Goal: Task Accomplishment & Management: Manage account settings

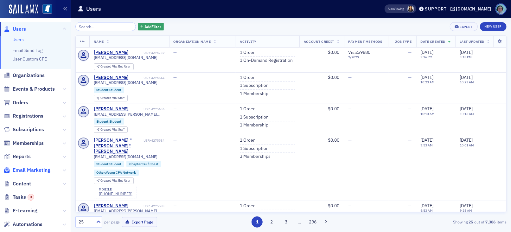
click at [49, 173] on span "Email Marketing" at bounding box center [32, 170] width 38 height 7
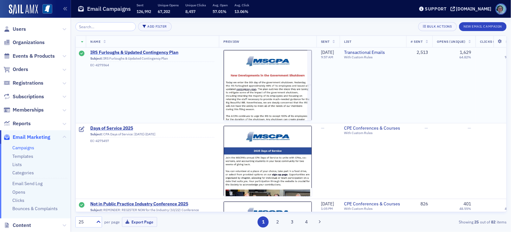
click at [149, 51] on span "IRS Furloughs & Updated Contingency Plan" at bounding box center [152, 53] width 124 height 6
click at [130, 53] on span "IRS Furloughs & Updated Contingency Plan" at bounding box center [152, 53] width 124 height 6
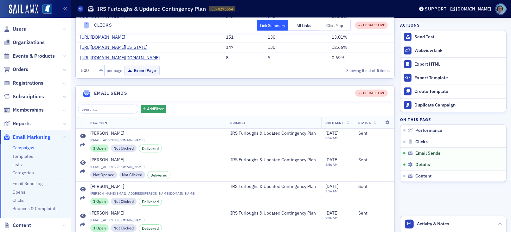
scroll to position [63, 0]
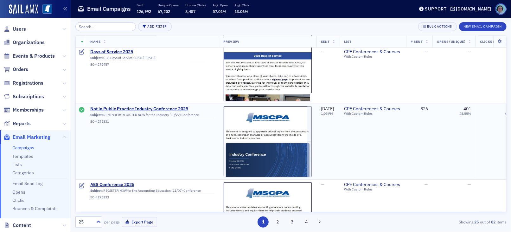
scroll to position [95, 0]
click at [144, 107] on span "Not in Public Practice Industry Conference 2025" at bounding box center [152, 109] width 124 height 6
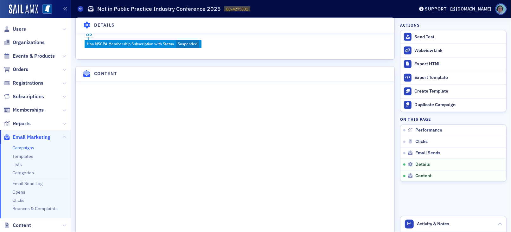
scroll to position [539, 0]
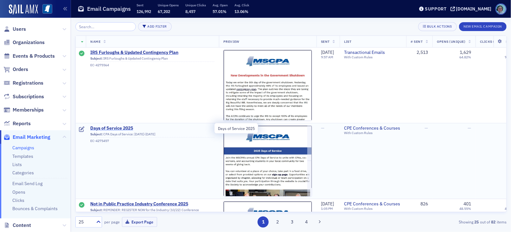
click at [122, 126] on span "Days of Service 2025" at bounding box center [152, 129] width 124 height 6
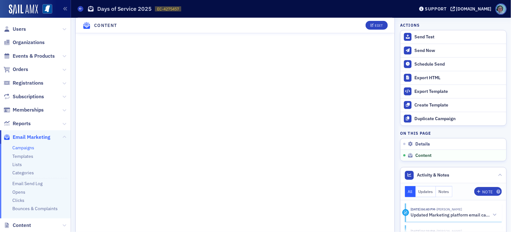
scroll to position [500, 0]
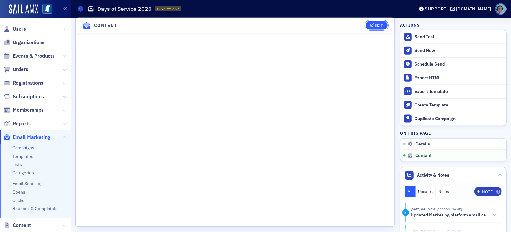
click at [368, 29] on button "Edit" at bounding box center [377, 25] width 22 height 9
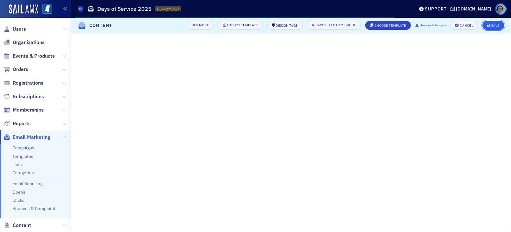
click at [496, 25] on div "Save" at bounding box center [495, 25] width 9 height 3
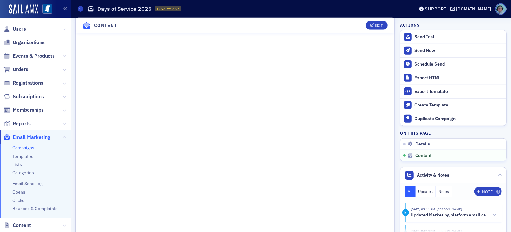
scroll to position [373, 0]
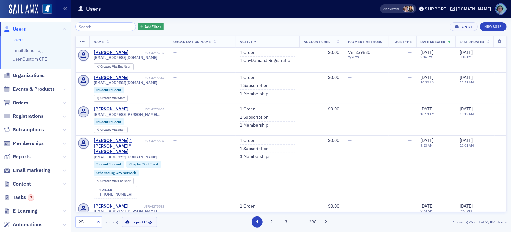
click at [39, 84] on span "Events & Products" at bounding box center [35, 89] width 71 height 14
click at [42, 86] on span "Events & Products" at bounding box center [34, 89] width 42 height 7
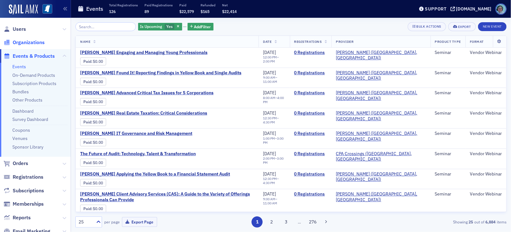
click at [40, 42] on span "Organizations" at bounding box center [29, 42] width 32 height 7
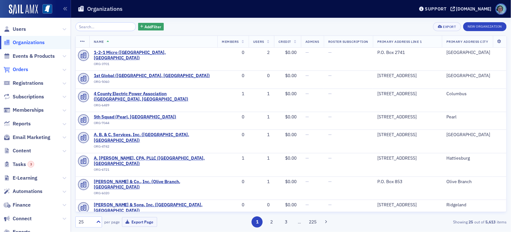
click at [19, 68] on span "Orders" at bounding box center [21, 69] width 16 height 7
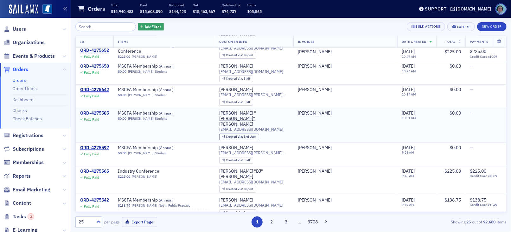
scroll to position [159, 0]
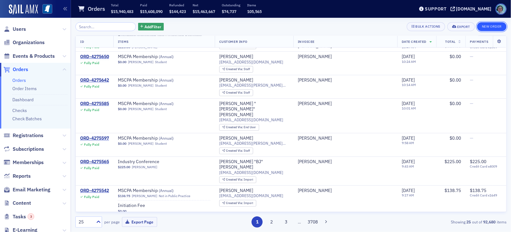
click at [496, 25] on button "New Order" at bounding box center [491, 26] width 29 height 9
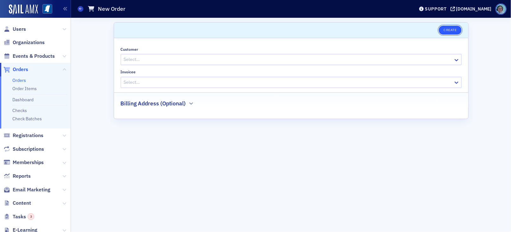
click at [441, 28] on button "Create" at bounding box center [450, 30] width 23 height 9
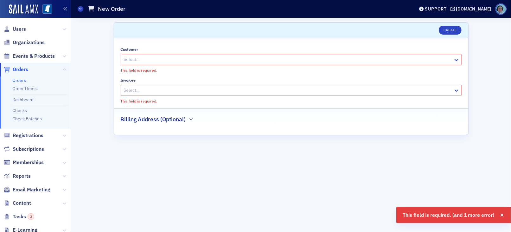
click at [311, 60] on div at bounding box center [288, 59] width 330 height 8
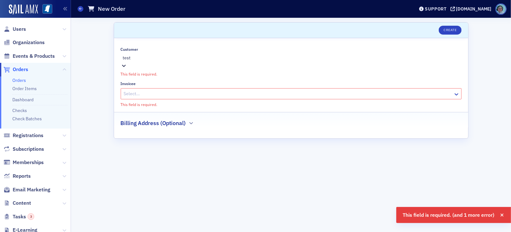
click at [244, 231] on div "Create New "test"" at bounding box center [255, 235] width 511 height 7
type input "test"
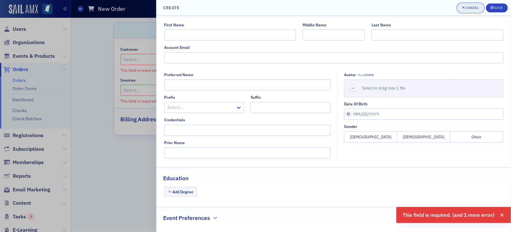
click at [464, 5] on div "button" at bounding box center [464, 7] width 3 height 5
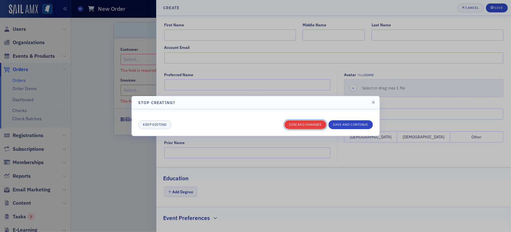
click at [301, 123] on button "Discard changes" at bounding box center [306, 124] width 42 height 9
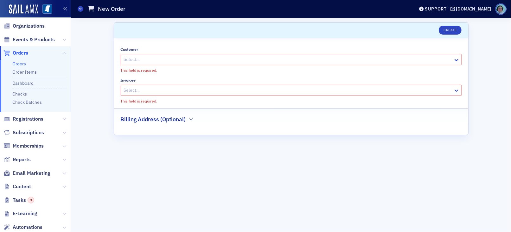
scroll to position [32, 0]
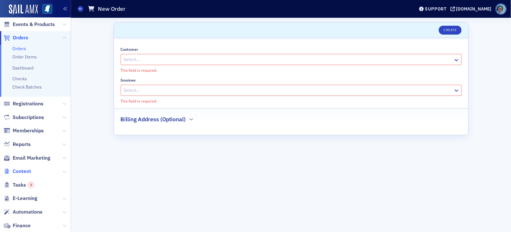
click at [26, 171] on span "Content" at bounding box center [22, 171] width 18 height 7
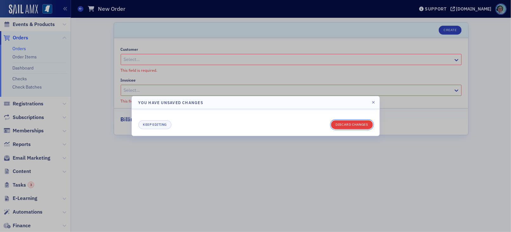
click at [347, 125] on button "Discard changes" at bounding box center [352, 124] width 42 height 9
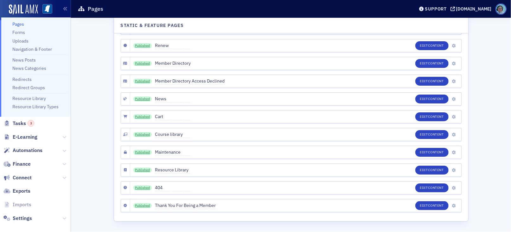
scroll to position [143, 0]
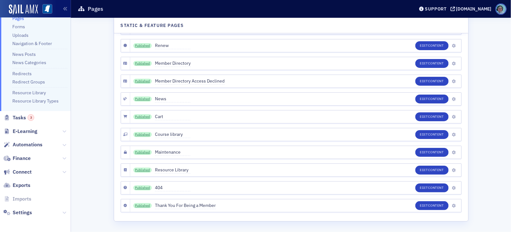
click at [57, 158] on span "Finance" at bounding box center [35, 159] width 71 height 14
click at [62, 158] on icon at bounding box center [64, 158] width 4 height 4
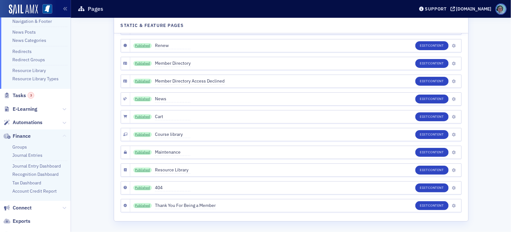
scroll to position [175, 0]
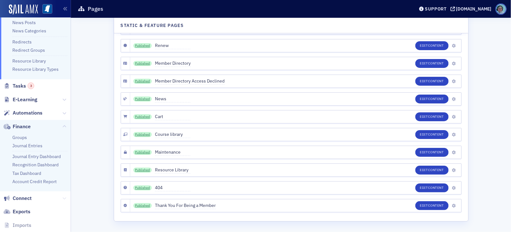
click at [62, 197] on icon at bounding box center [64, 198] width 4 height 4
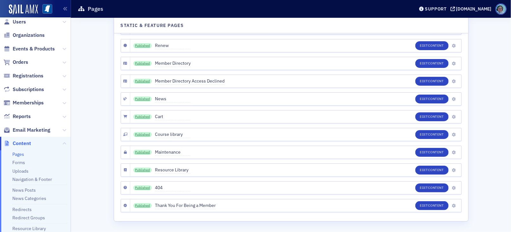
scroll to position [0, 0]
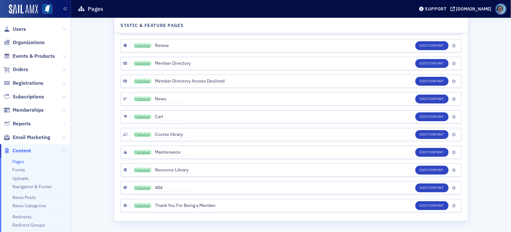
click at [62, 123] on icon at bounding box center [64, 124] width 4 height 4
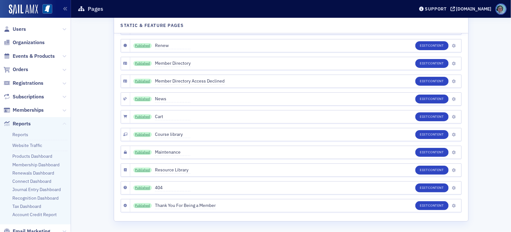
scroll to position [32, 0]
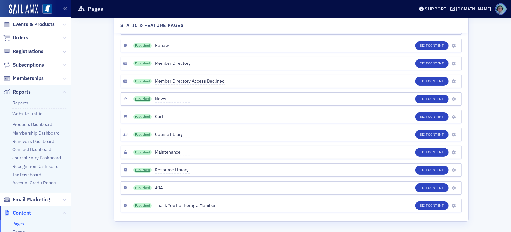
click at [62, 81] on button at bounding box center [64, 78] width 4 height 7
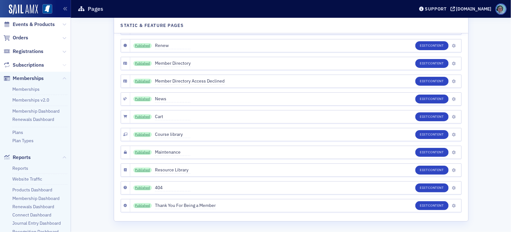
click at [62, 64] on icon at bounding box center [64, 65] width 4 height 4
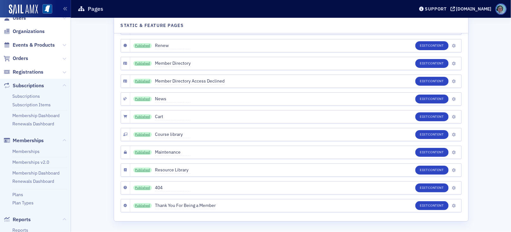
scroll to position [0, 0]
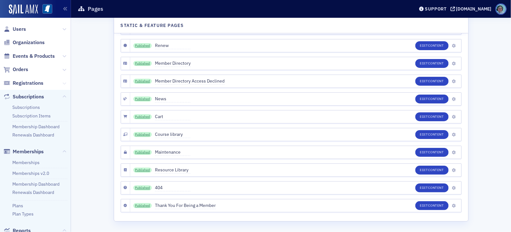
click at [62, 82] on icon at bounding box center [64, 83] width 4 height 4
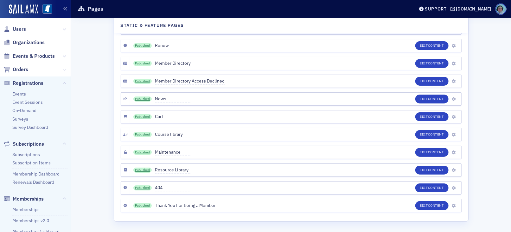
click at [62, 70] on icon at bounding box center [64, 70] width 4 height 4
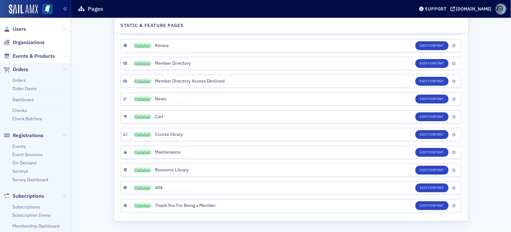
click at [62, 54] on icon at bounding box center [64, 56] width 4 height 4
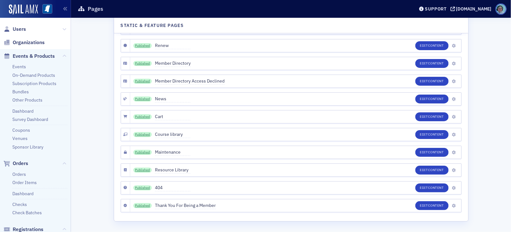
drag, startPoint x: 345, startPoint y: 222, endPoint x: 351, endPoint y: 231, distance: 10.8
drag, startPoint x: 351, startPoint y: 231, endPoint x: 103, endPoint y: 101, distance: 279.7
click at [47, 75] on link "On-Demand Products" at bounding box center [33, 75] width 43 height 6
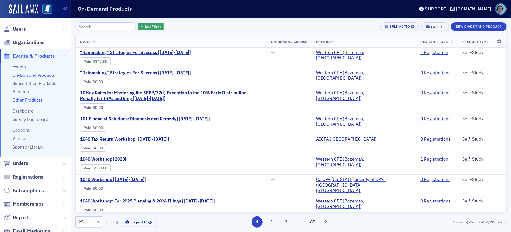
click at [23, 101] on link "Other Products" at bounding box center [27, 100] width 30 height 6
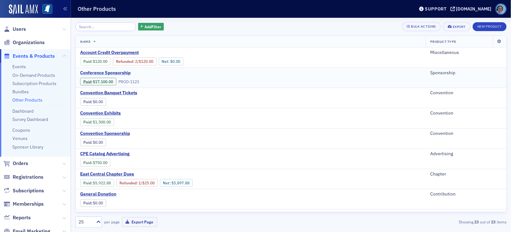
click at [126, 72] on span "Conference Sponsorship" at bounding box center [133, 73] width 107 height 6
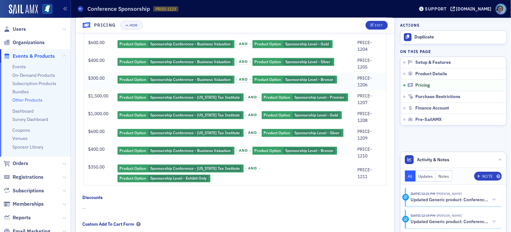
scroll to position [919, 0]
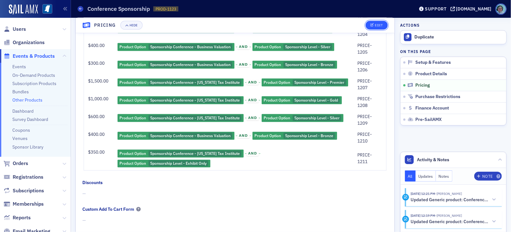
click at [367, 22] on button "Edit" at bounding box center [377, 25] width 22 height 9
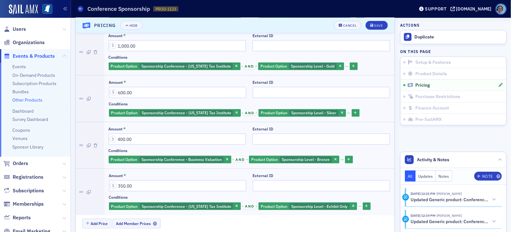
scroll to position [2019, 0]
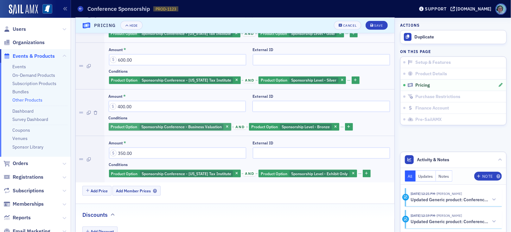
click at [207, 126] on span "Sponsorship Conference - Business Valuation" at bounding box center [182, 127] width 84 height 6
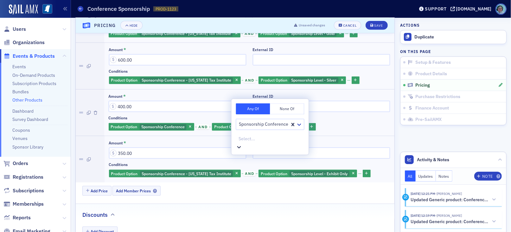
click at [277, 141] on div at bounding box center [271, 139] width 66 height 8
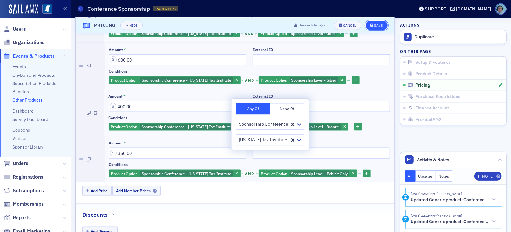
click at [376, 25] on div "Save" at bounding box center [378, 25] width 9 height 3
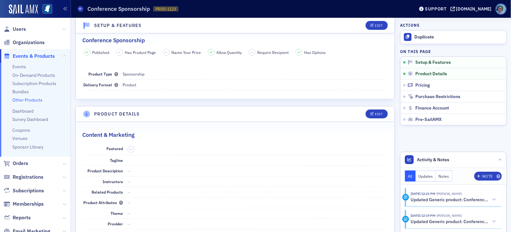
scroll to position [0, 0]
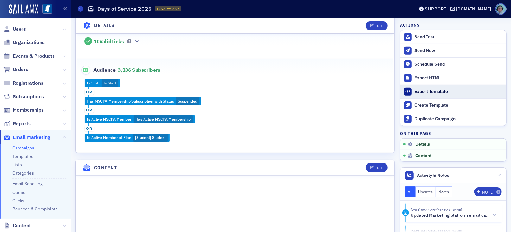
scroll to position [119, 0]
